Goal: Transaction & Acquisition: Purchase product/service

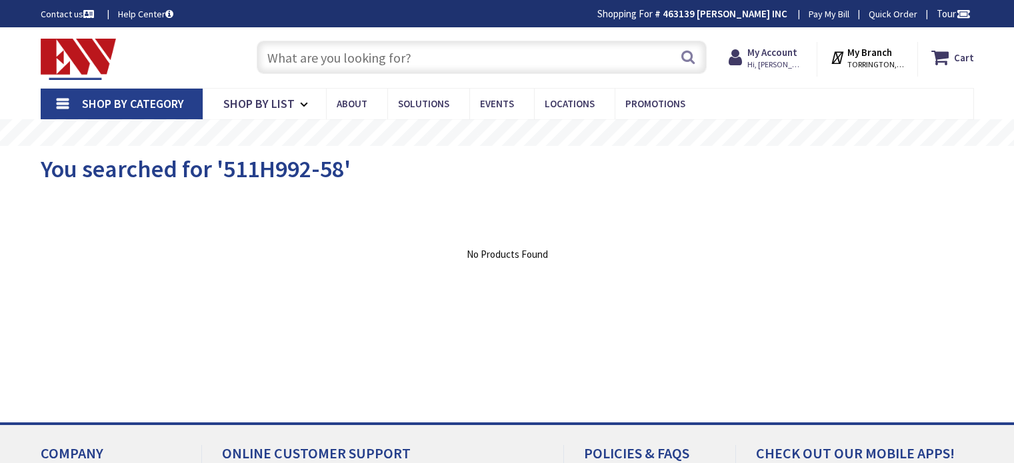
click at [440, 51] on input "text" at bounding box center [482, 57] width 450 height 33
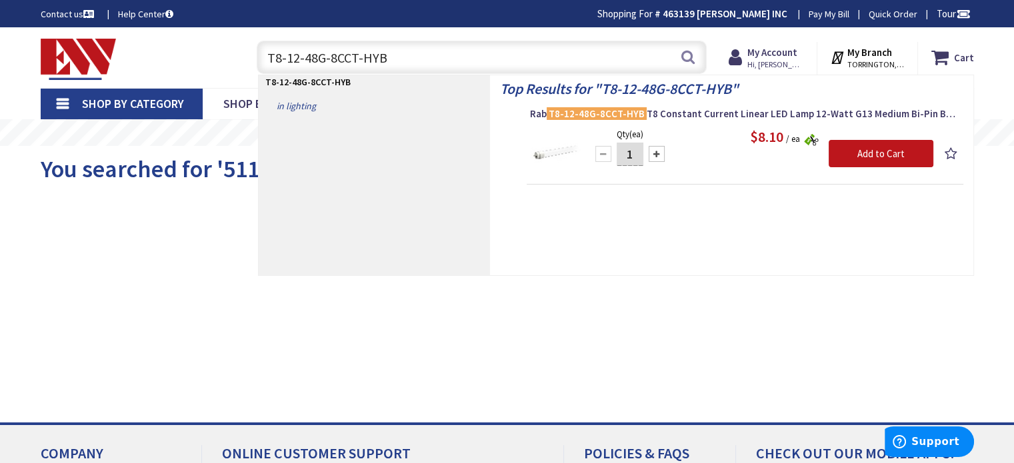
type input "T8-12-48G-8CCT-HYB"
click at [291, 104] on link "in Lighting" at bounding box center [374, 105] width 231 height 21
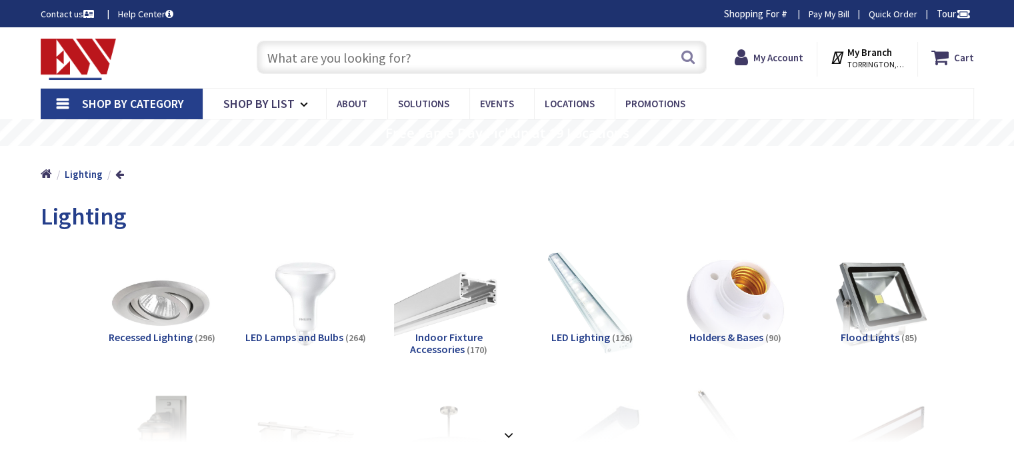
click at [377, 51] on input "text" at bounding box center [482, 57] width 450 height 33
paste input "T8-12-48G-8CCT-HYB"
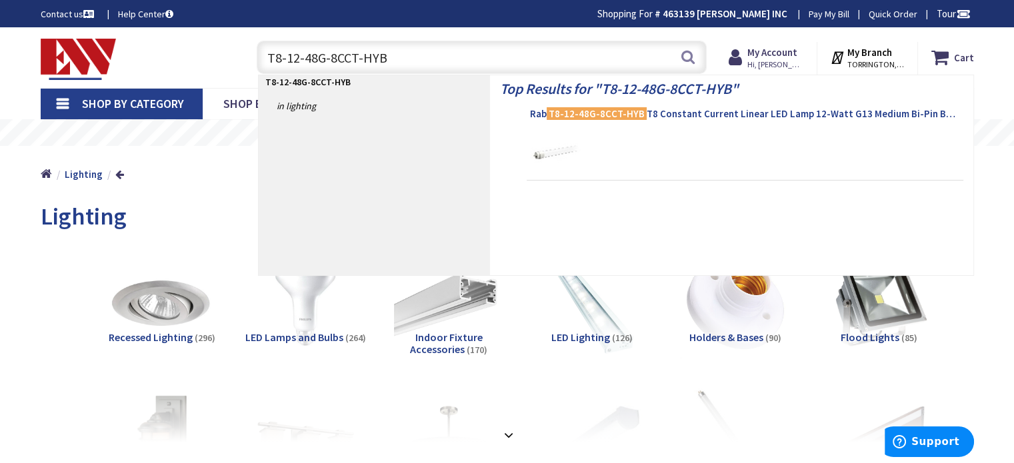
type input "T8-12-48G-8CCT-HYB"
click at [672, 114] on span "Rab T8-12-48G-8CCT-HYB T8 Constant Current Linear LED Lamp 12-Watt G13 Medium B…" at bounding box center [745, 113] width 430 height 13
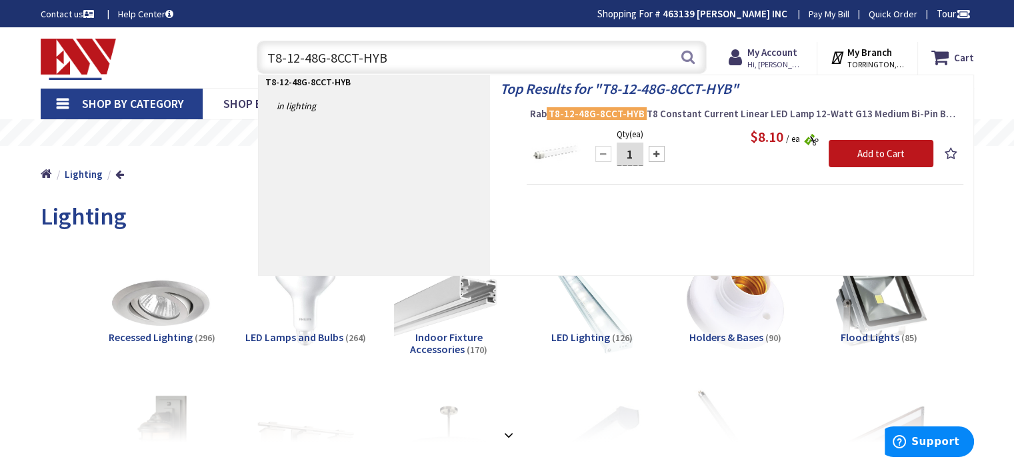
click at [700, 110] on span "Rab T8-12-48G-8CCT-HYB T8 Constant Current Linear LED Lamp 12-Watt G13 Medium B…" at bounding box center [745, 113] width 430 height 13
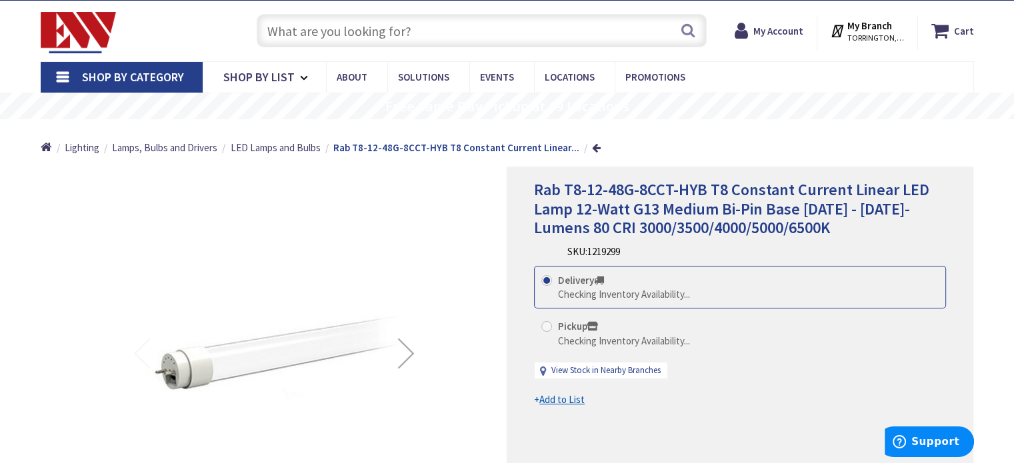
scroll to position [133, 0]
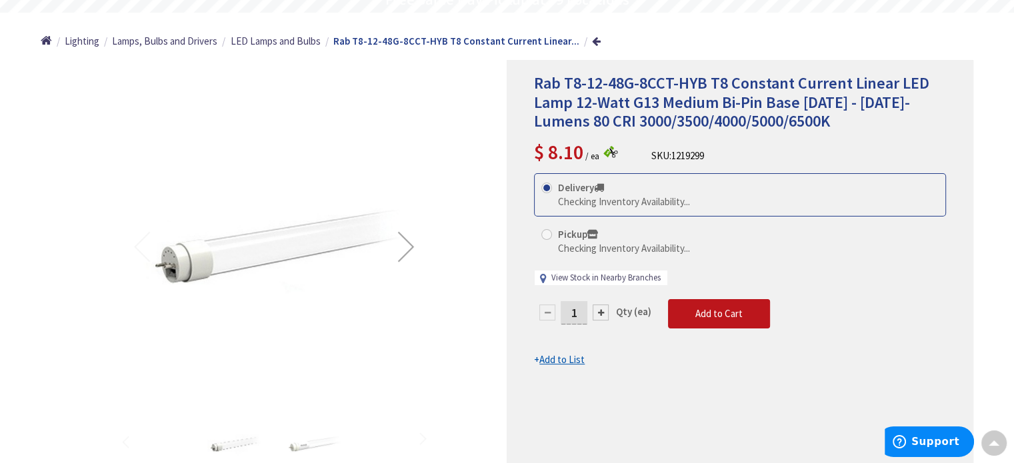
click at [610, 281] on link "View Stock in Nearby Branches" at bounding box center [606, 278] width 109 height 13
